Goal: Information Seeking & Learning: Learn about a topic

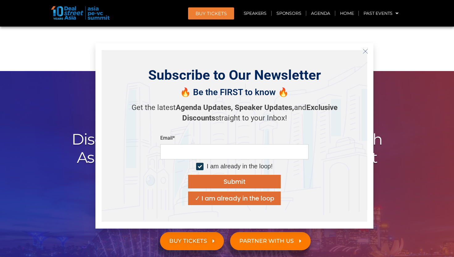
scroll to position [532, 0]
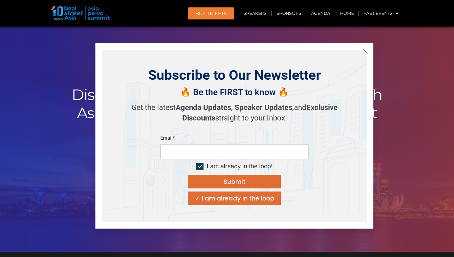
click at [365, 50] on icon "Close" at bounding box center [366, 52] width 6 height 6
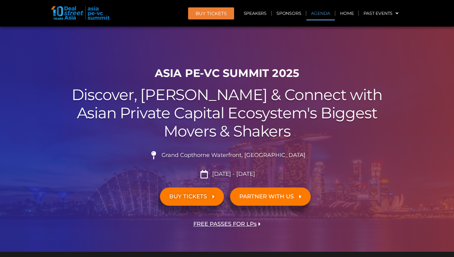
click at [321, 12] on link "Agenda" at bounding box center [321, 13] width 28 height 14
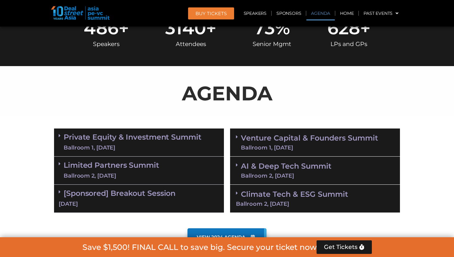
scroll to position [323, 0]
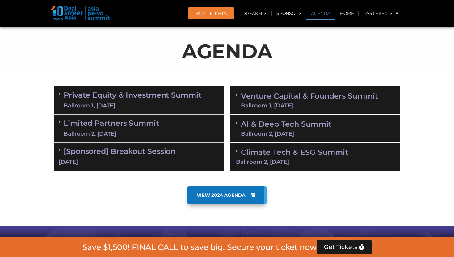
click at [285, 98] on link "Venture Capital & Founders​ Summit Ballroom 1, 11 Sept" at bounding box center [309, 100] width 137 height 16
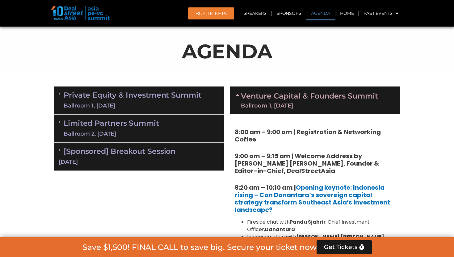
scroll to position [1096, 0]
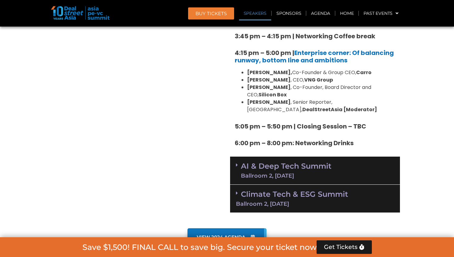
click at [284, 163] on link "AI & Deep Tech Summit Ballroom 2, 11 Sept" at bounding box center [286, 171] width 91 height 16
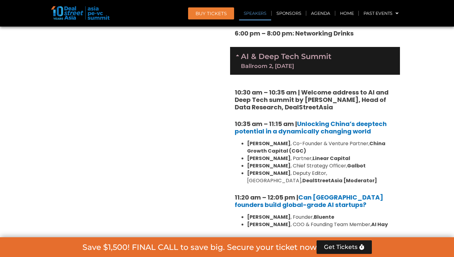
scroll to position [1219, 0]
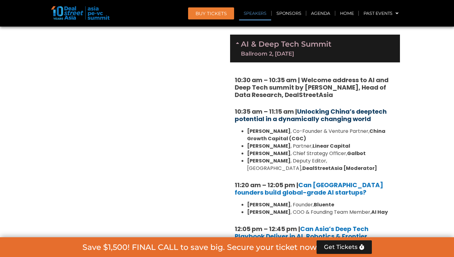
click at [295, 107] on link "Unlocking China’s deeptech potential in a dynamically changing world" at bounding box center [311, 115] width 152 height 16
